Goal: Task Accomplishment & Management: Manage account settings

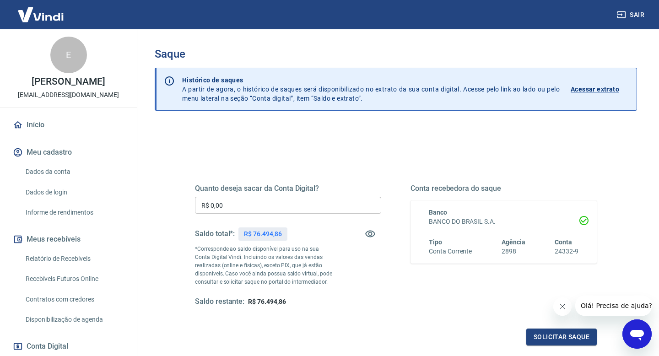
click at [291, 208] on input "R$ 0,00" at bounding box center [288, 205] width 186 height 17
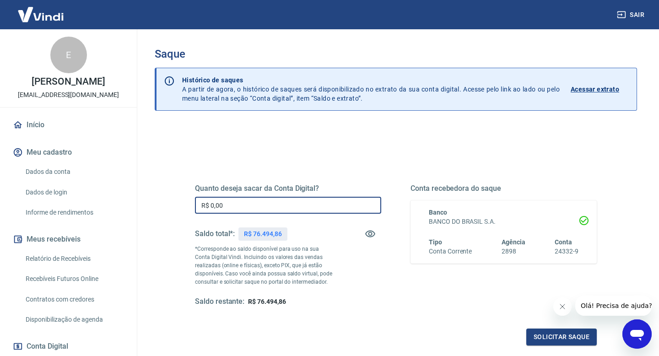
click at [291, 208] on input "R$ 0,00" at bounding box center [288, 205] width 186 height 17
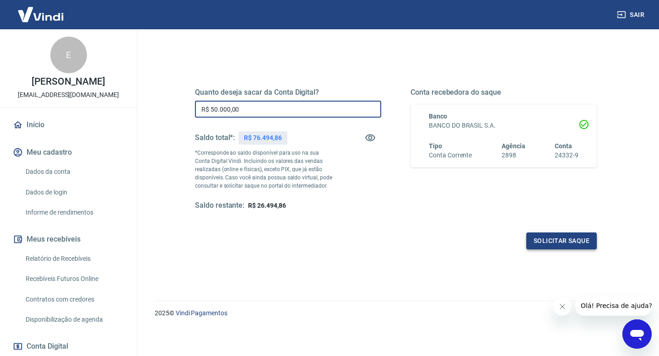
type input "R$ 50.000,00"
click at [541, 238] on button "Solicitar saque" at bounding box center [562, 241] width 71 height 17
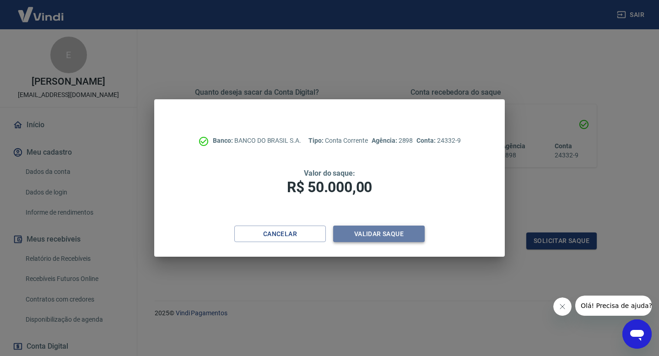
click at [379, 234] on button "Validar saque" at bounding box center [379, 234] width 92 height 17
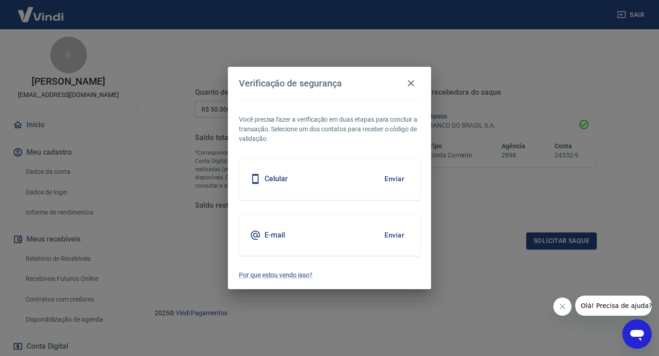
click at [393, 179] on button "Enviar" at bounding box center [395, 178] width 30 height 19
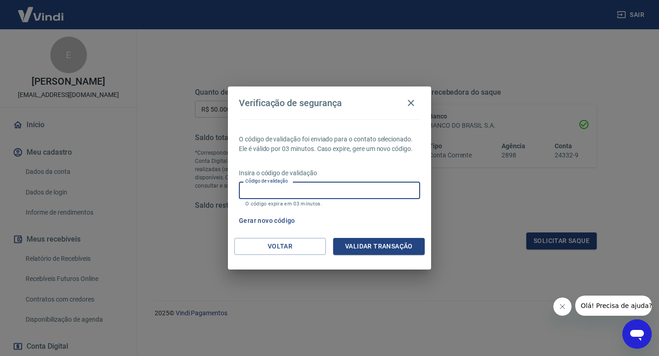
click at [374, 186] on input "Código de validação" at bounding box center [329, 190] width 181 height 17
type input "892748"
click at [389, 247] on button "Validar transação" at bounding box center [379, 246] width 92 height 17
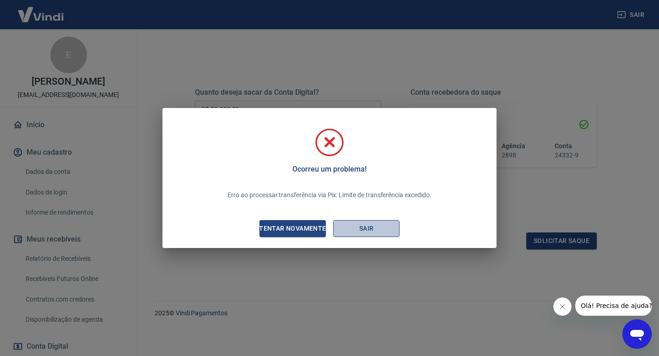
click at [365, 229] on button "Sair" at bounding box center [366, 228] width 66 height 17
